Goal: Obtain resource: Download file/media

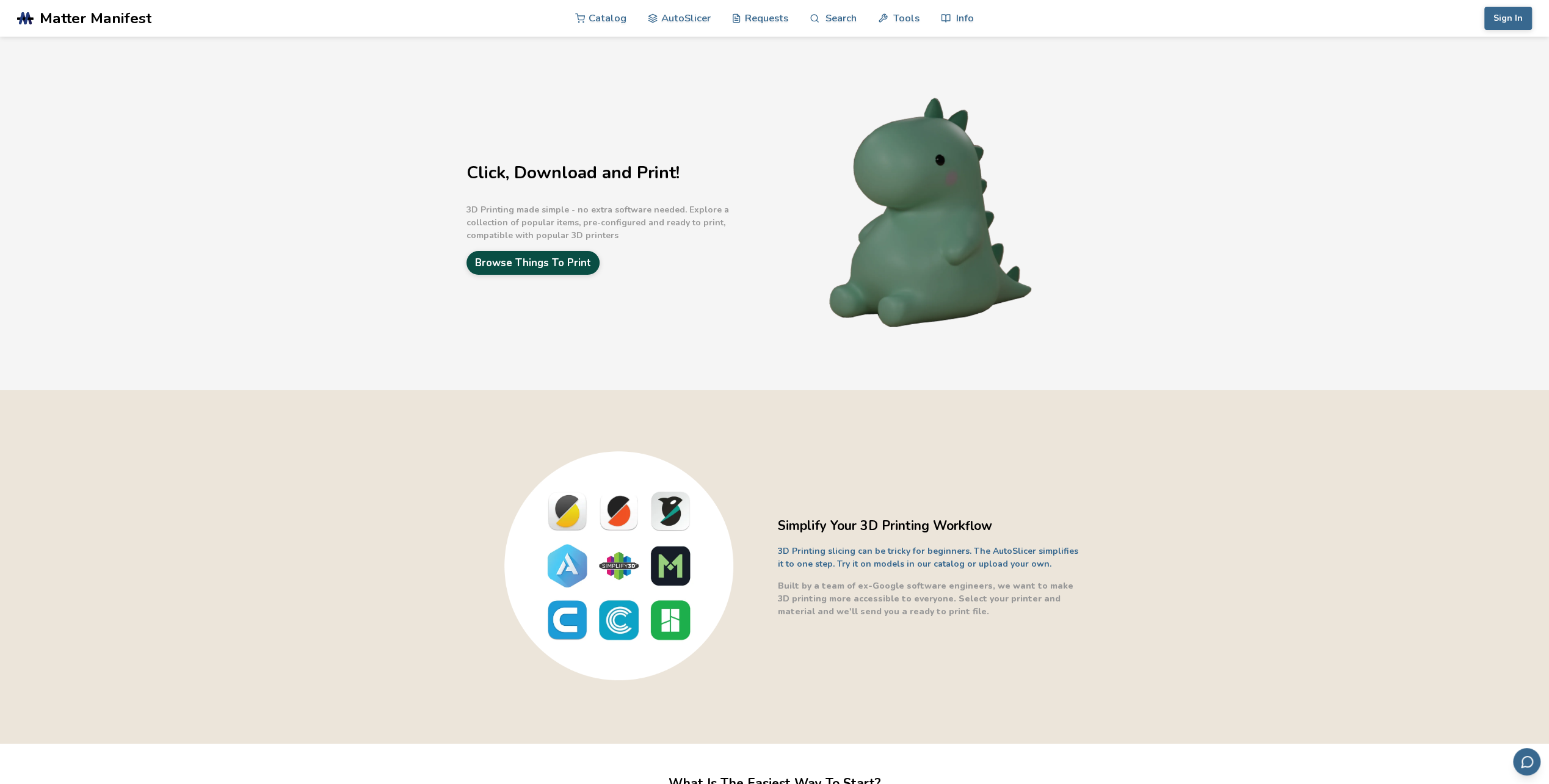
click at [525, 264] on link "Browse Things To Print" at bounding box center [533, 263] width 133 height 24
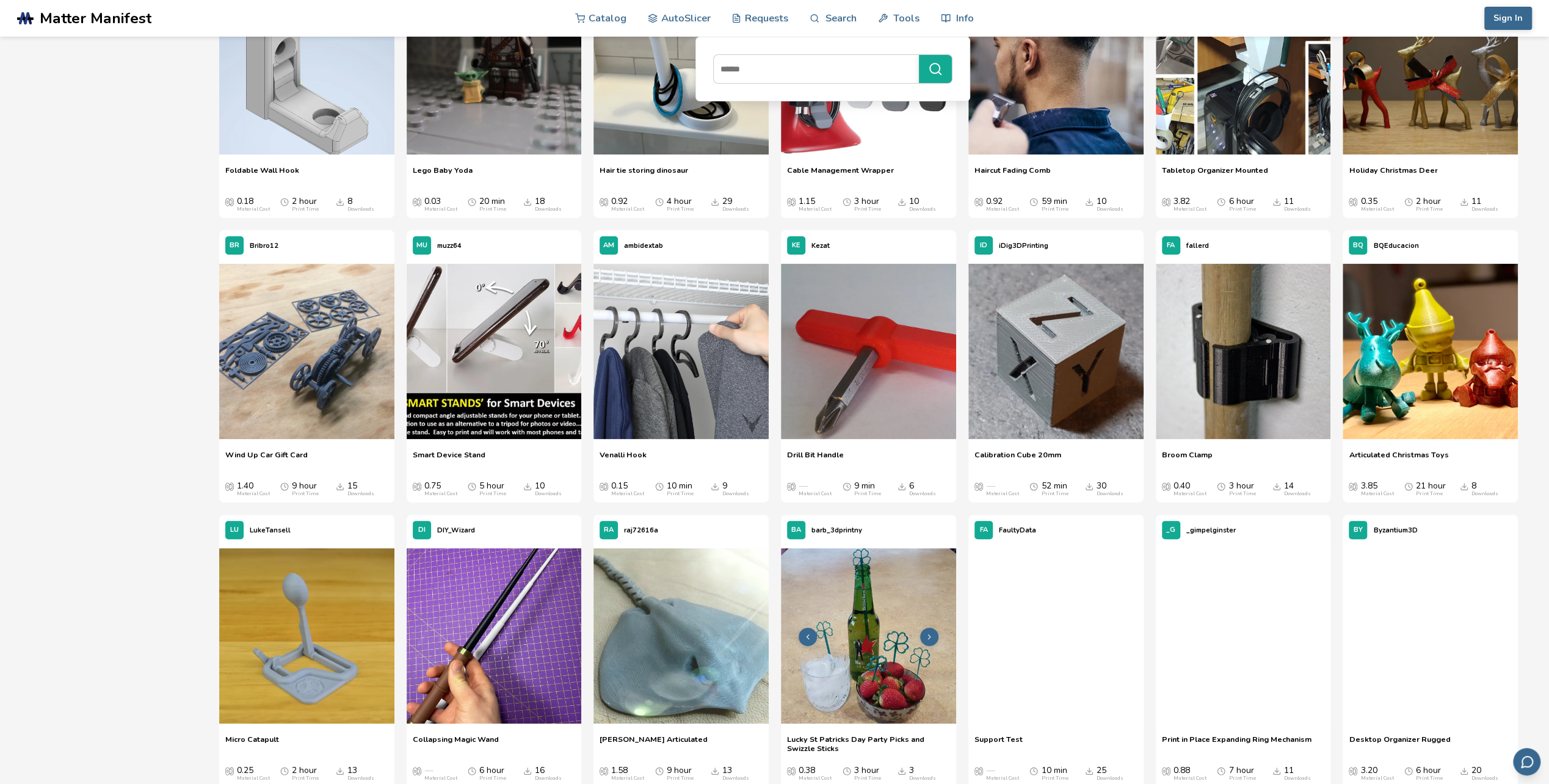
scroll to position [9523, 0]
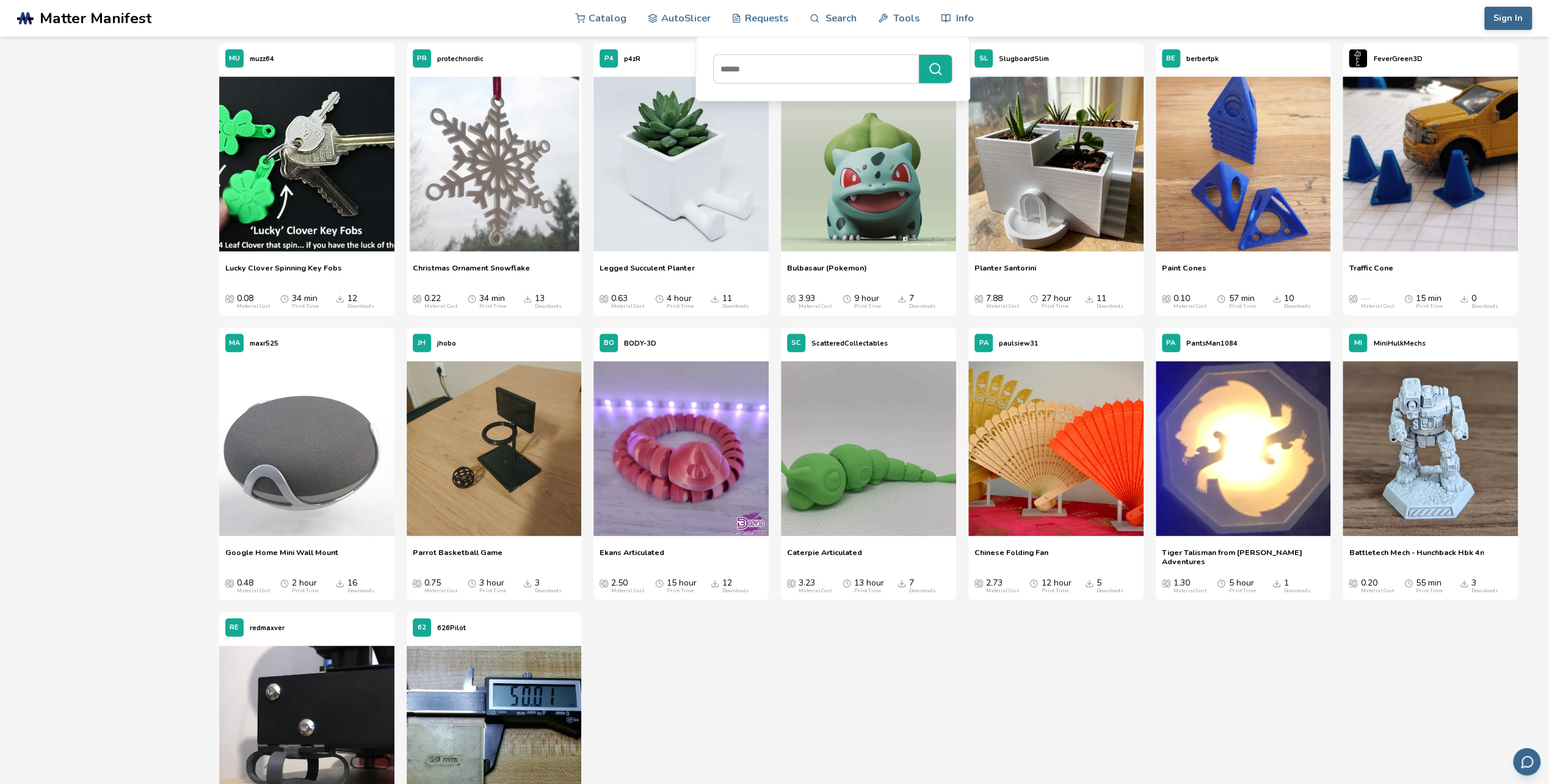
scroll to position [12331, 0]
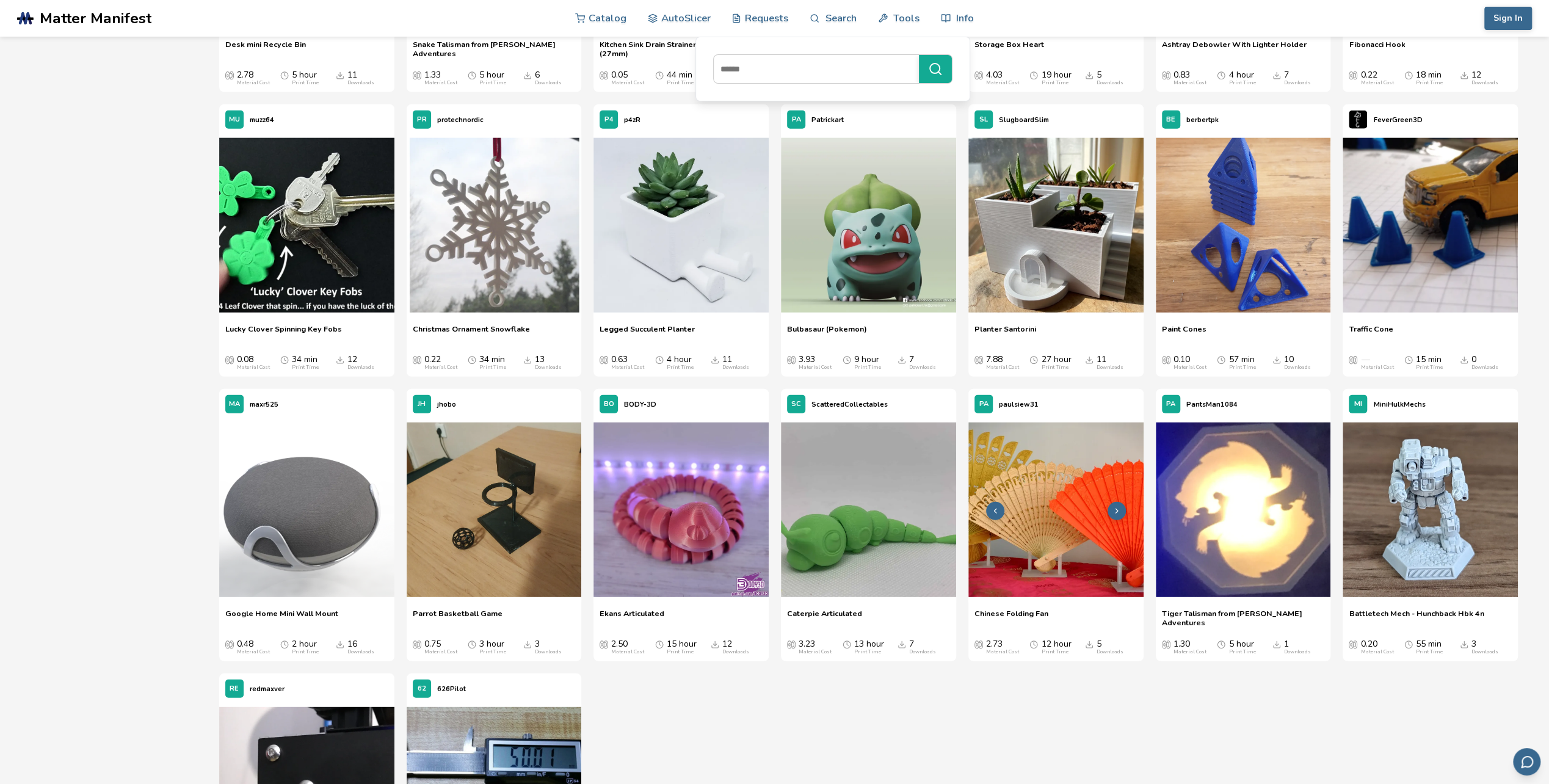
click at [1052, 526] on img at bounding box center [1056, 510] width 175 height 175
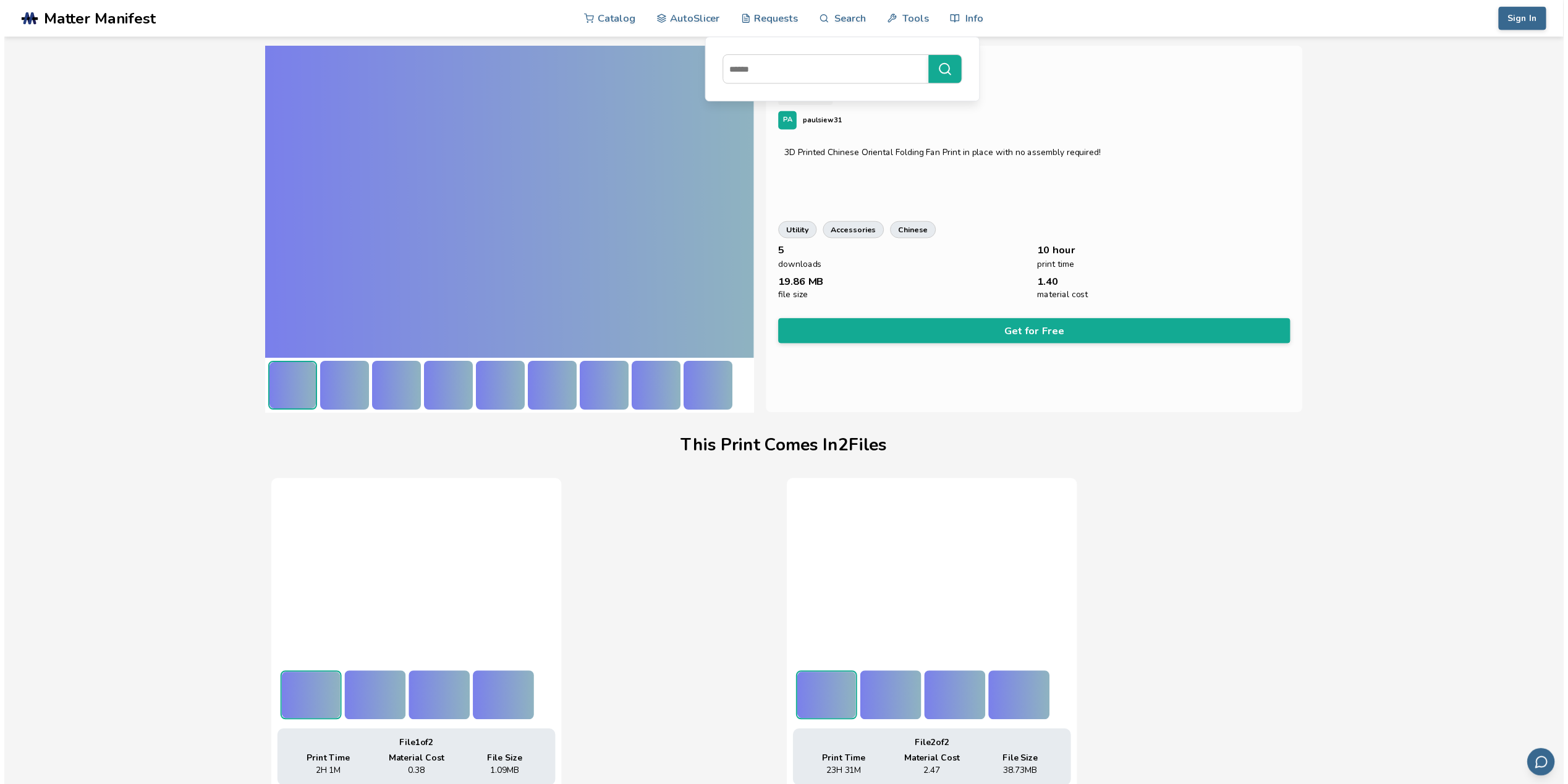
scroll to position [0, 5]
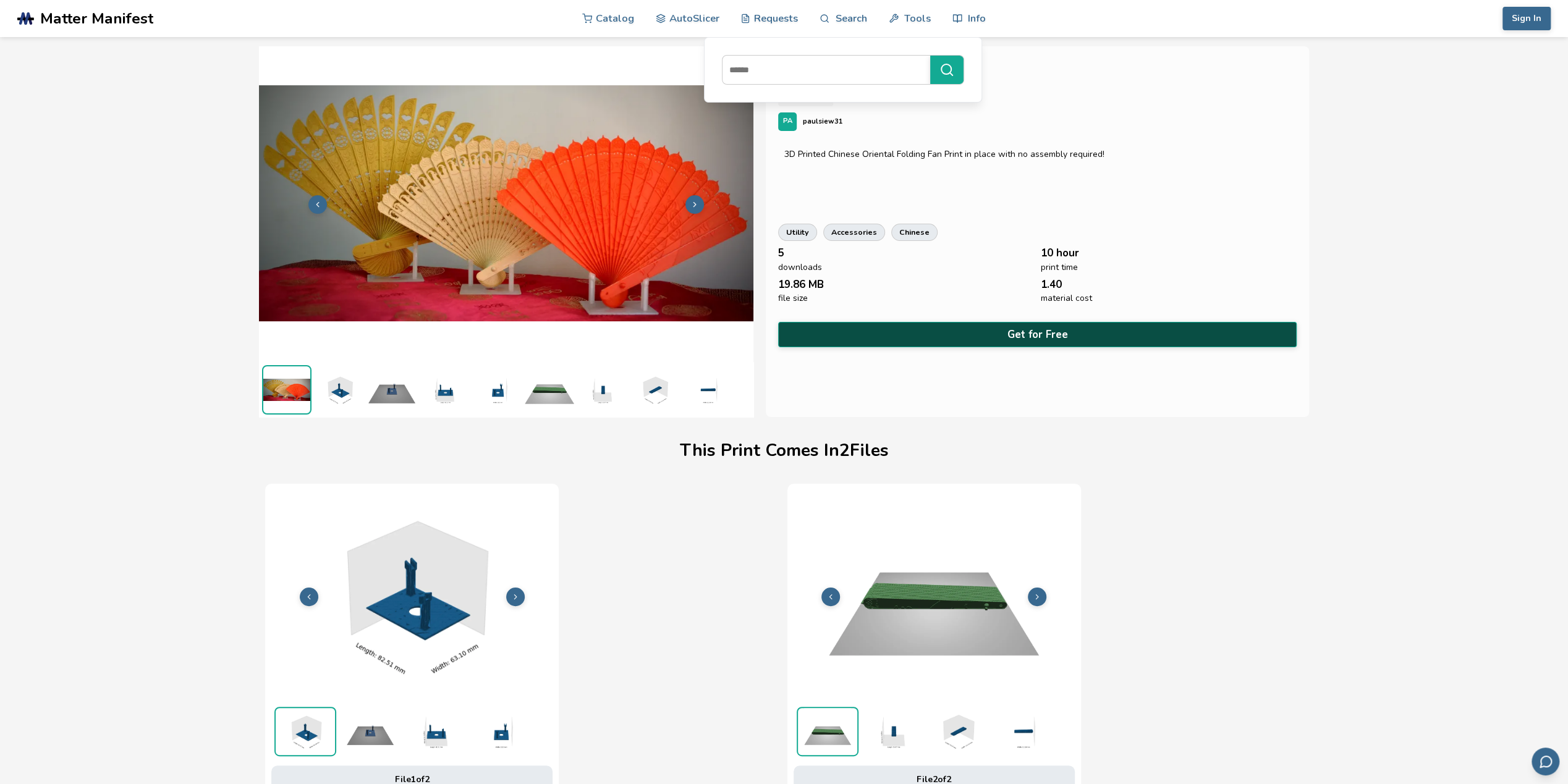
click at [958, 331] on button "Get for Free" at bounding box center [1037, 334] width 518 height 25
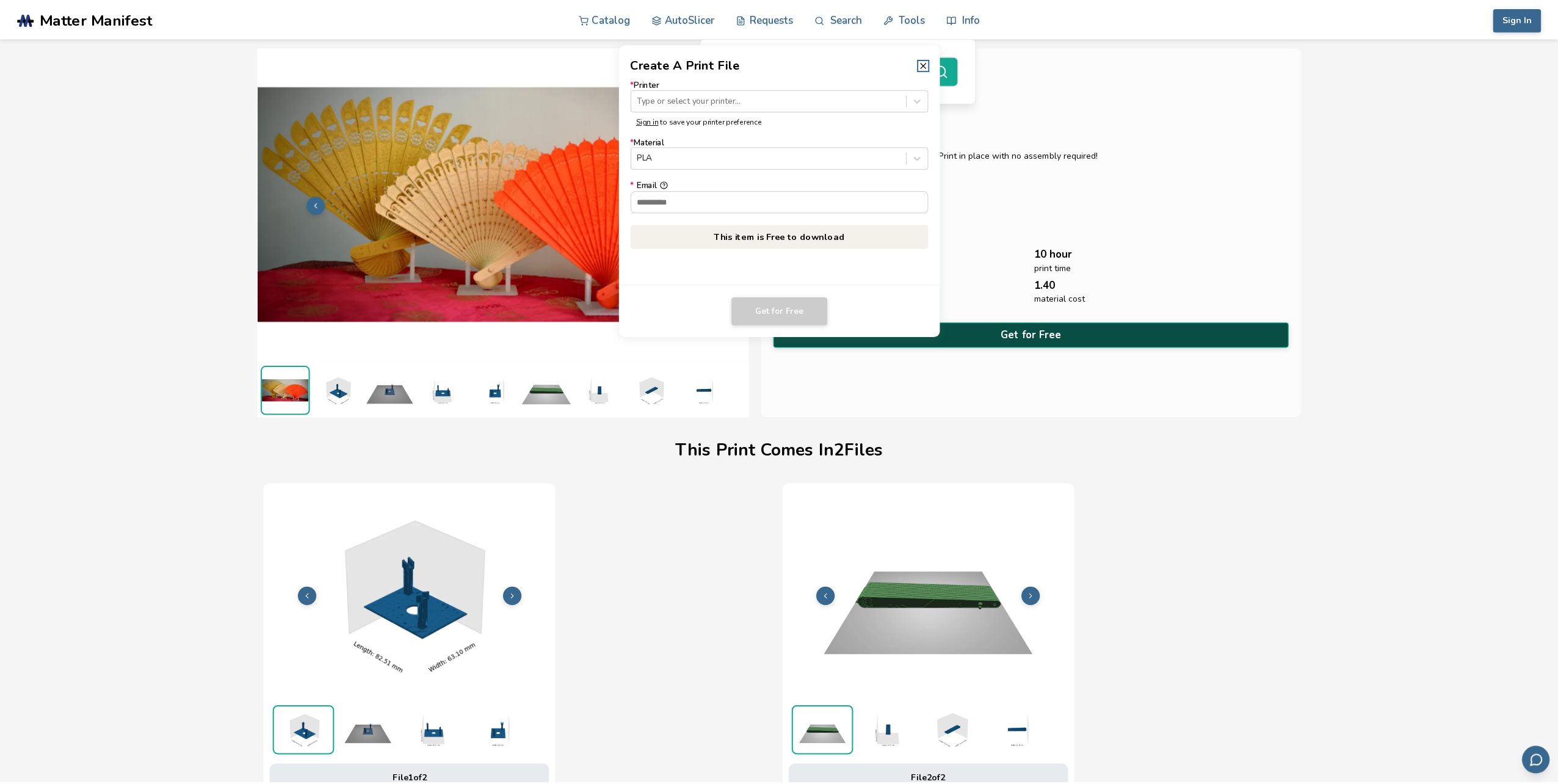
scroll to position [0, 0]
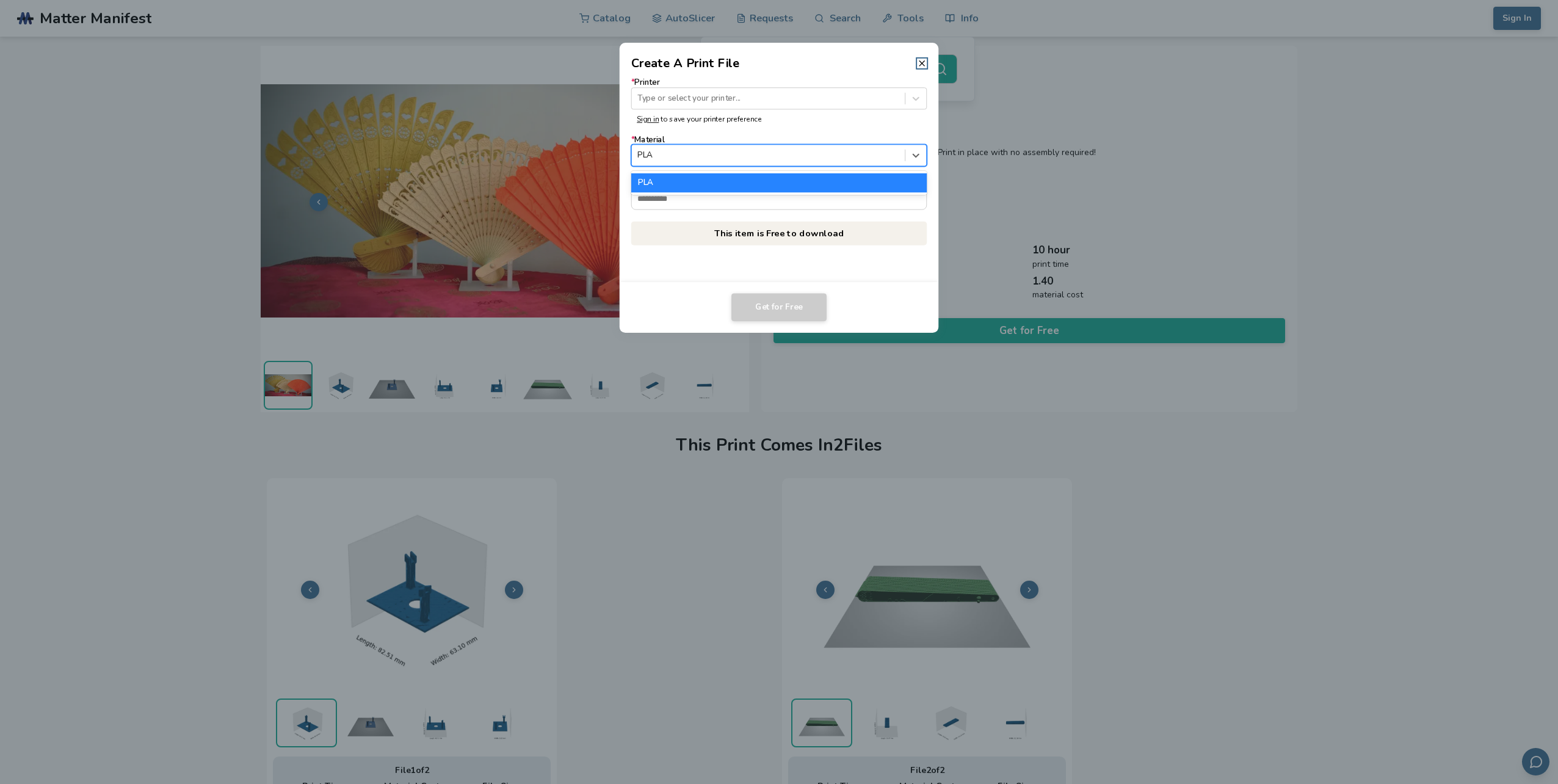
click at [863, 160] on div at bounding box center [768, 155] width 261 height 11
click at [864, 158] on div "PLA" at bounding box center [768, 155] width 273 height 16
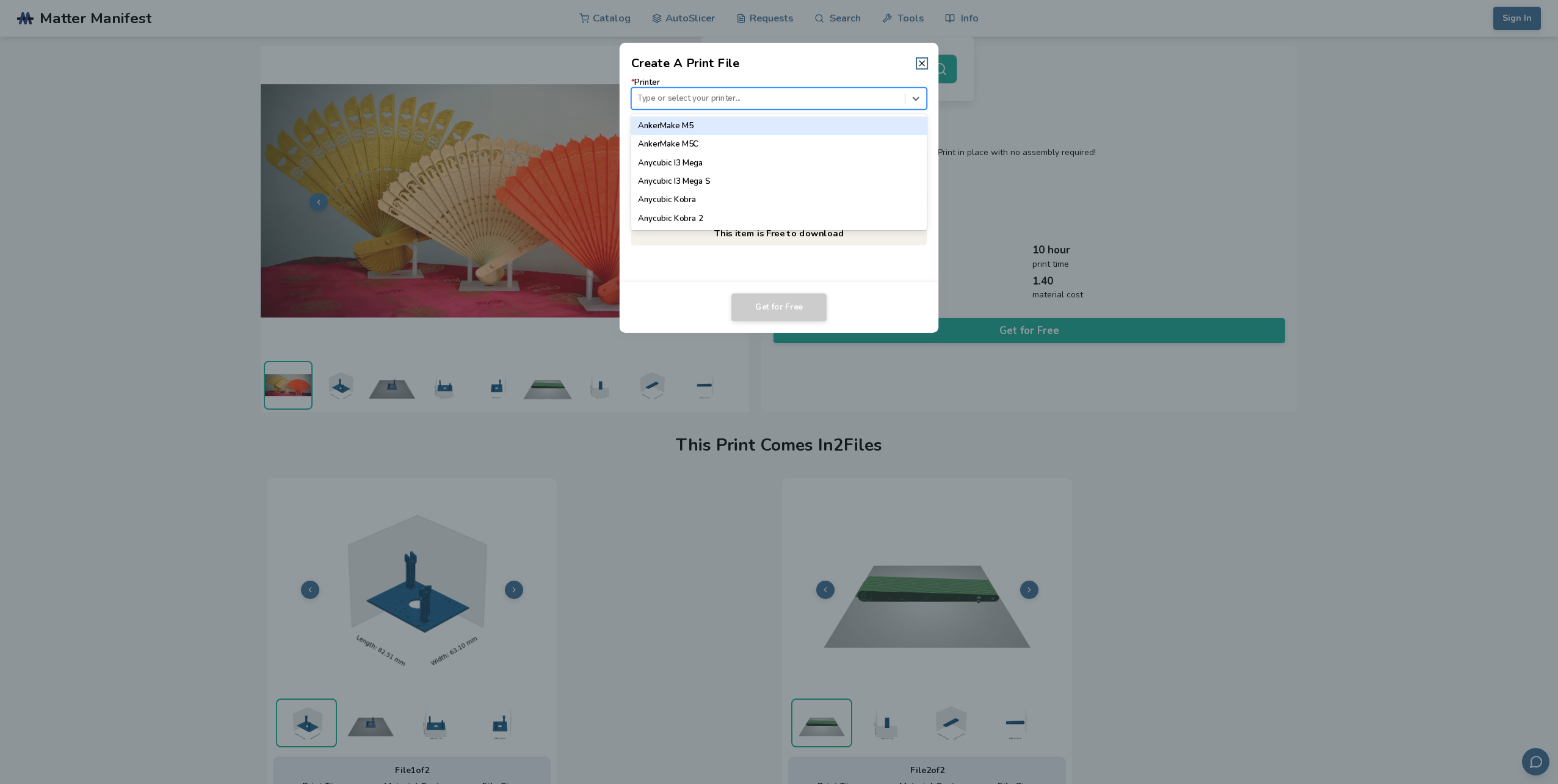
click at [859, 96] on div at bounding box center [768, 98] width 261 height 11
type input "***"
click at [713, 122] on div "Bambu Lab A1 Mini" at bounding box center [779, 125] width 296 height 18
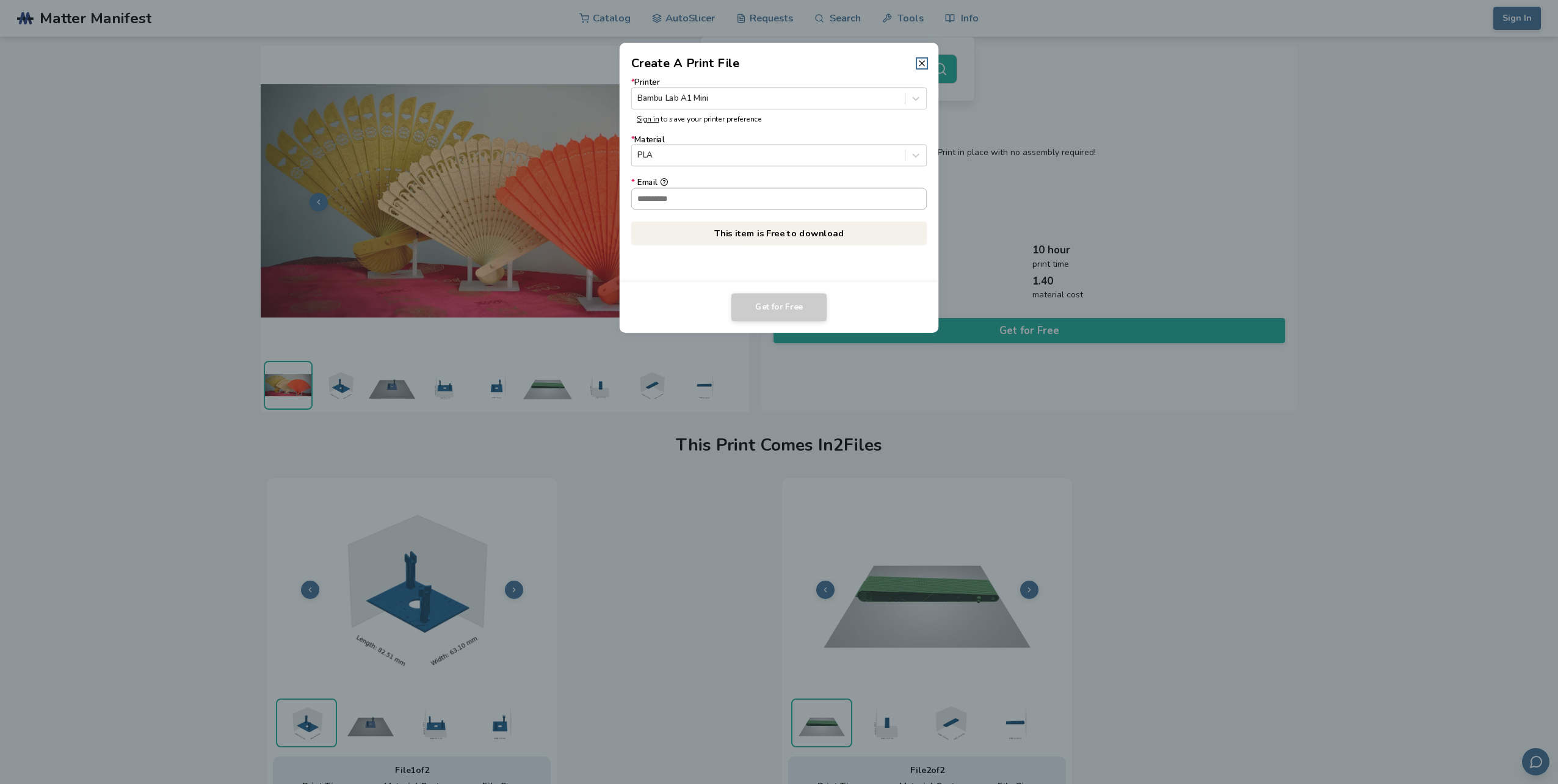
click at [838, 207] on input "* Email" at bounding box center [779, 198] width 295 height 21
type input "**********"
drag, startPoint x: 779, startPoint y: 305, endPoint x: 806, endPoint y: 305, distance: 27.0
click at [806, 305] on button "Get for Free" at bounding box center [779, 307] width 95 height 28
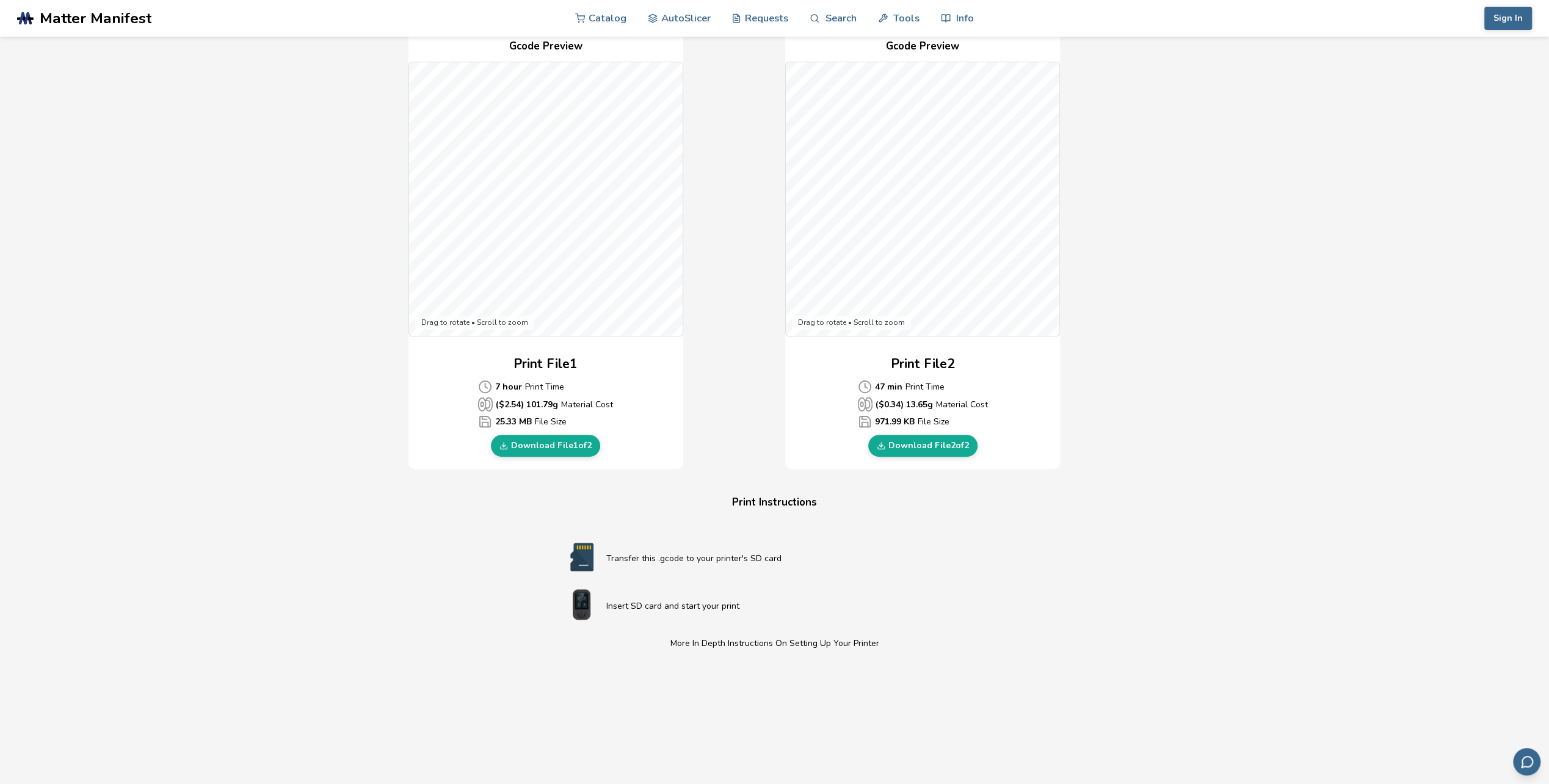
scroll to position [178, 0]
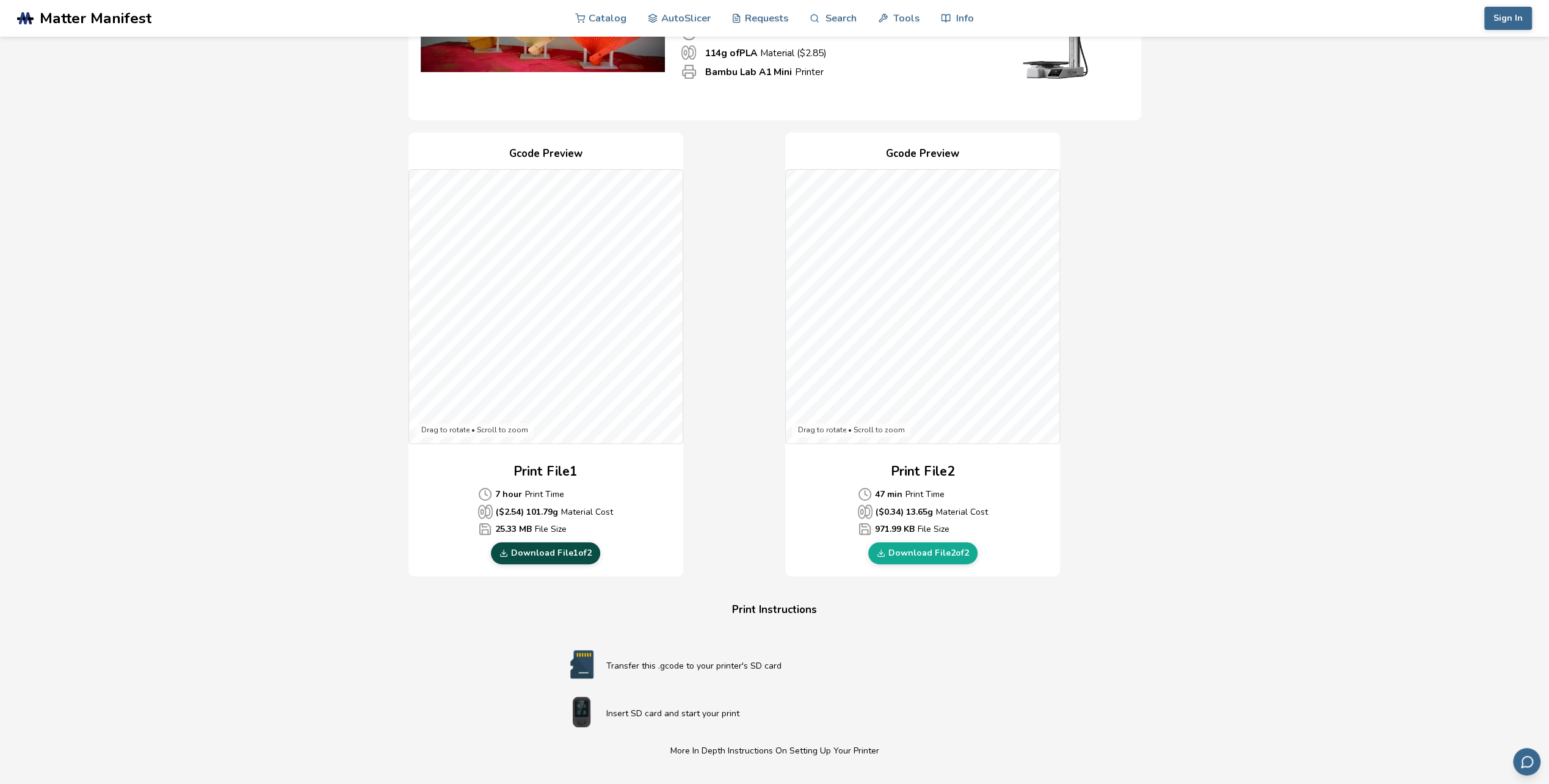
click at [566, 555] on link "Download File 1 of 2" at bounding box center [545, 553] width 109 height 22
click at [936, 548] on link "Download File 2 of 2" at bounding box center [923, 553] width 109 height 22
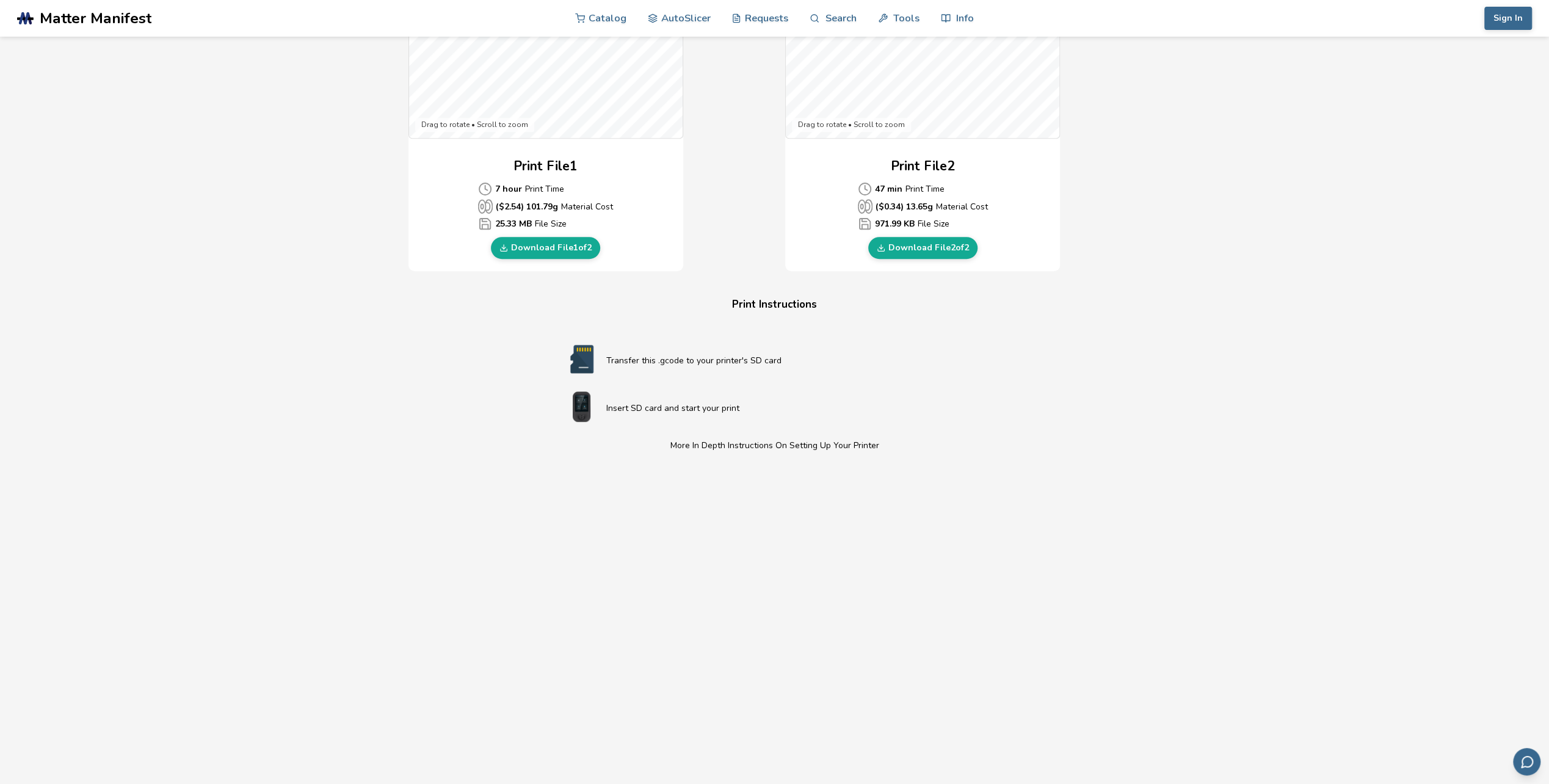
scroll to position [667, 0]
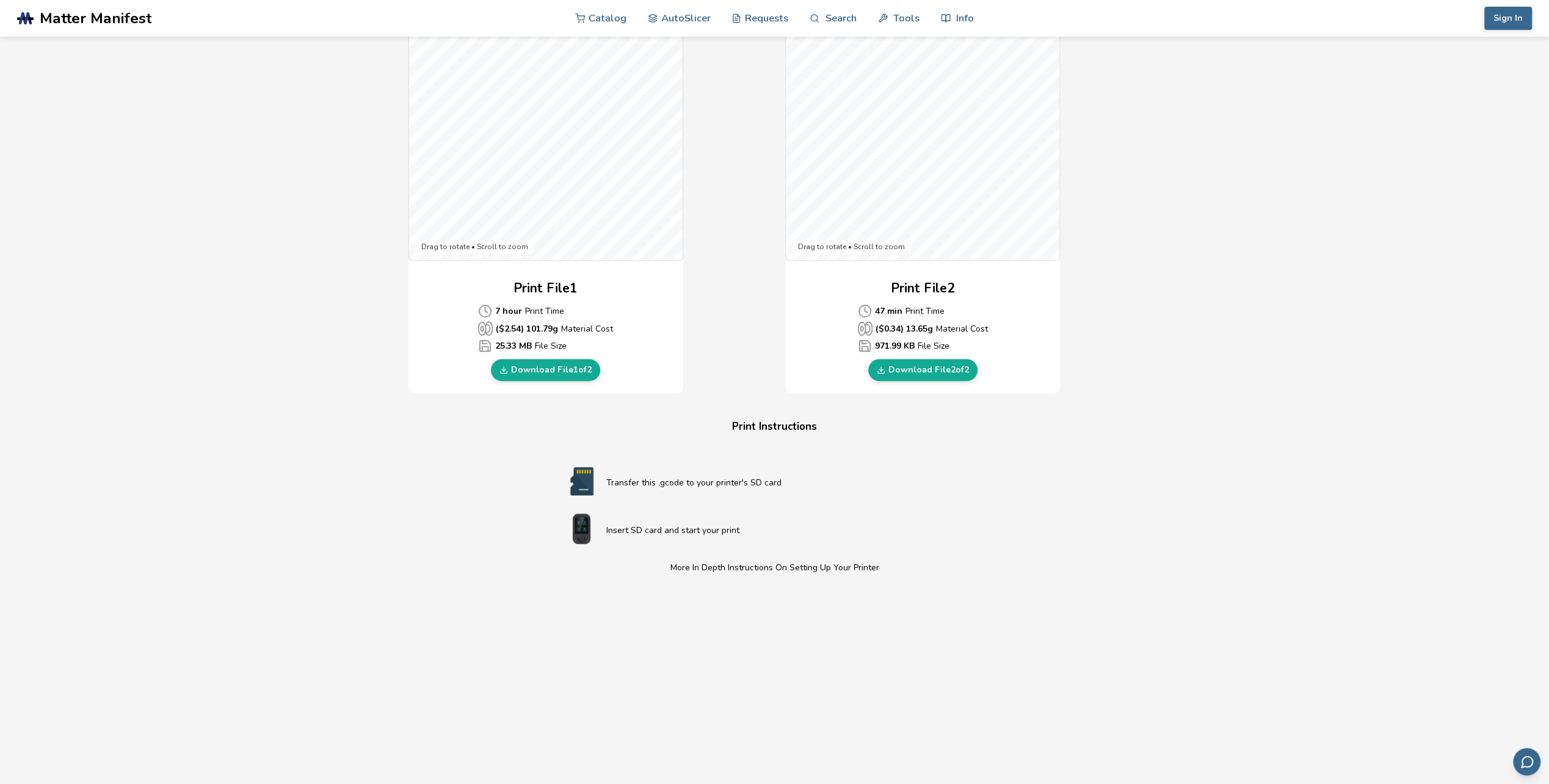
scroll to position [0, 0]
